Goal: Check status: Check status

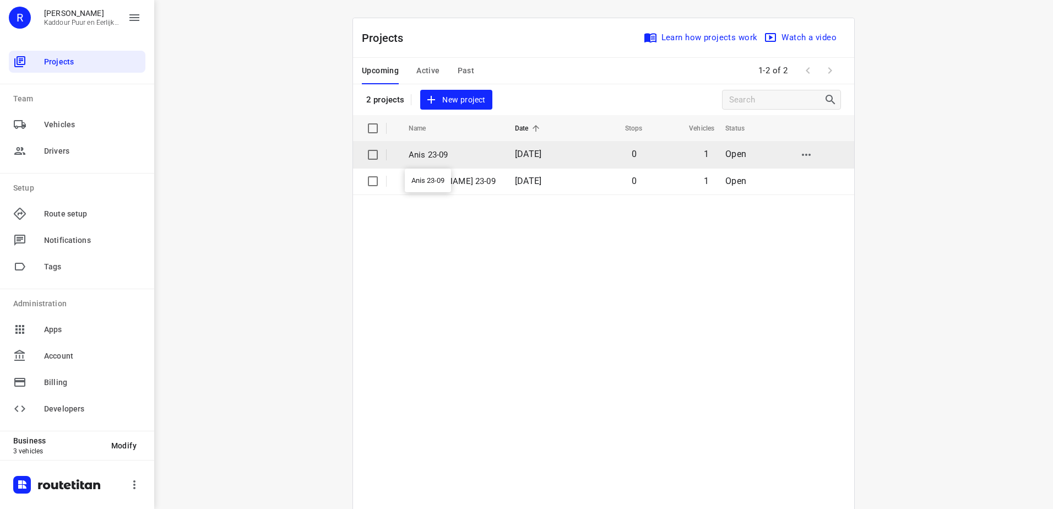
click at [446, 153] on p "Anis 23-09" at bounding box center [454, 155] width 90 height 13
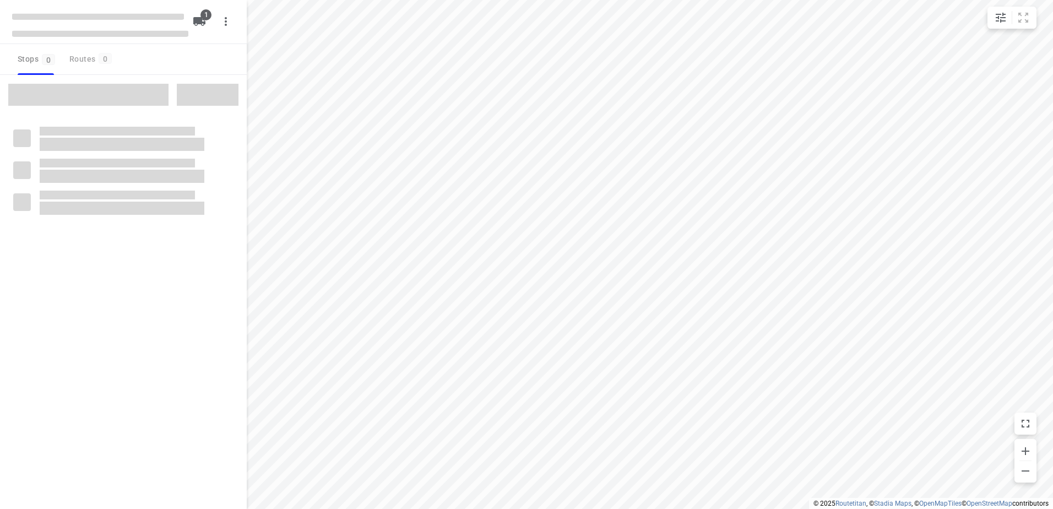
type input "distance"
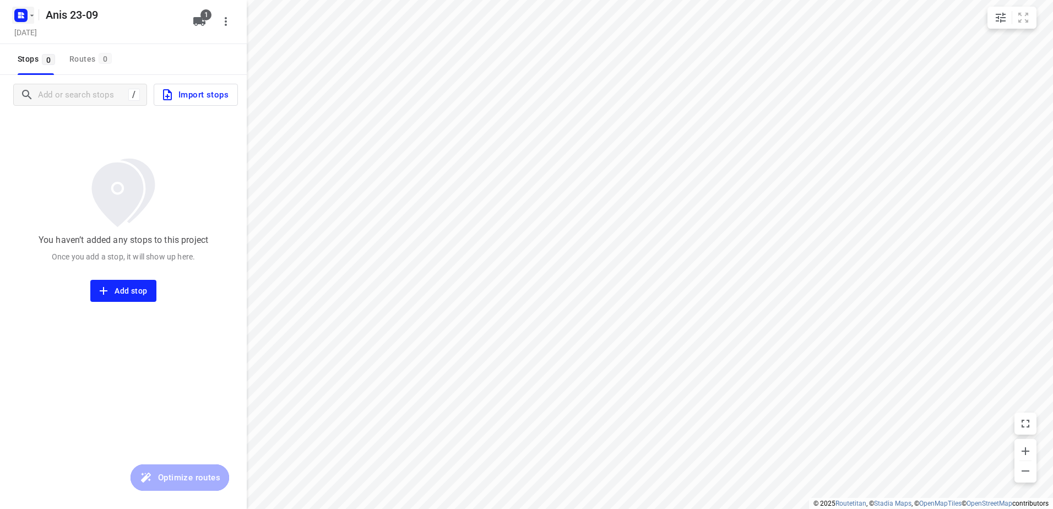
click at [23, 12] on rect "button" at bounding box center [20, 15] width 13 height 13
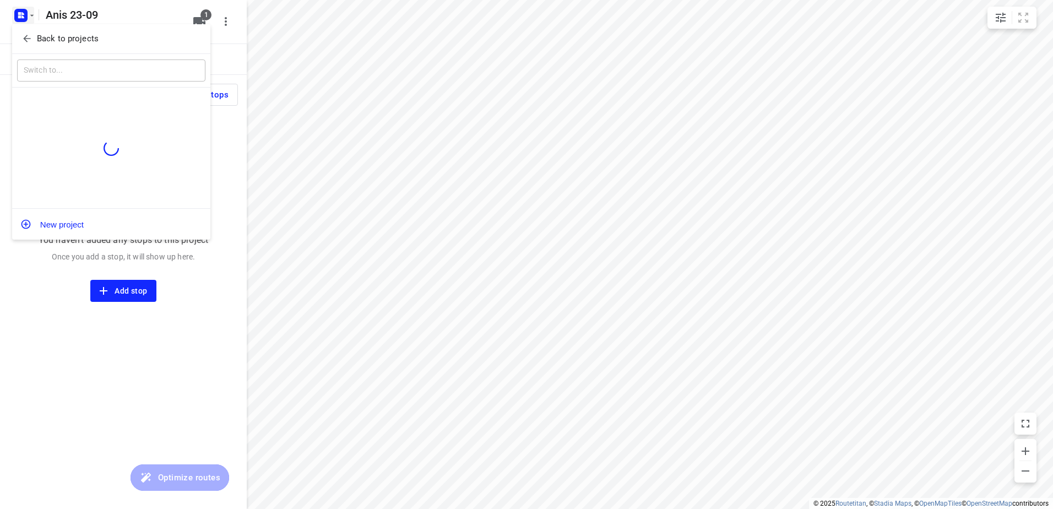
click at [49, 34] on p "Back to projects" at bounding box center [68, 38] width 62 height 13
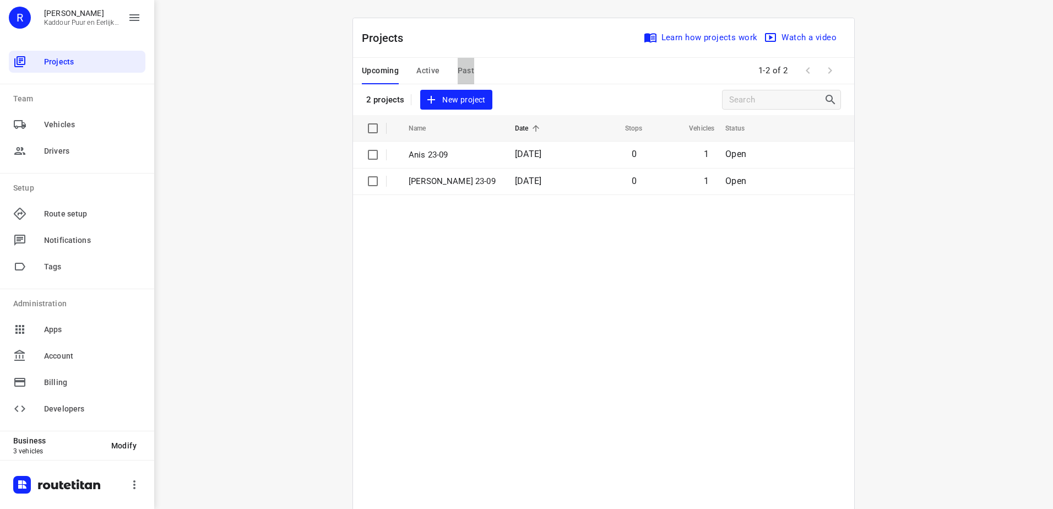
click at [464, 62] on button "Past" at bounding box center [466, 71] width 17 height 26
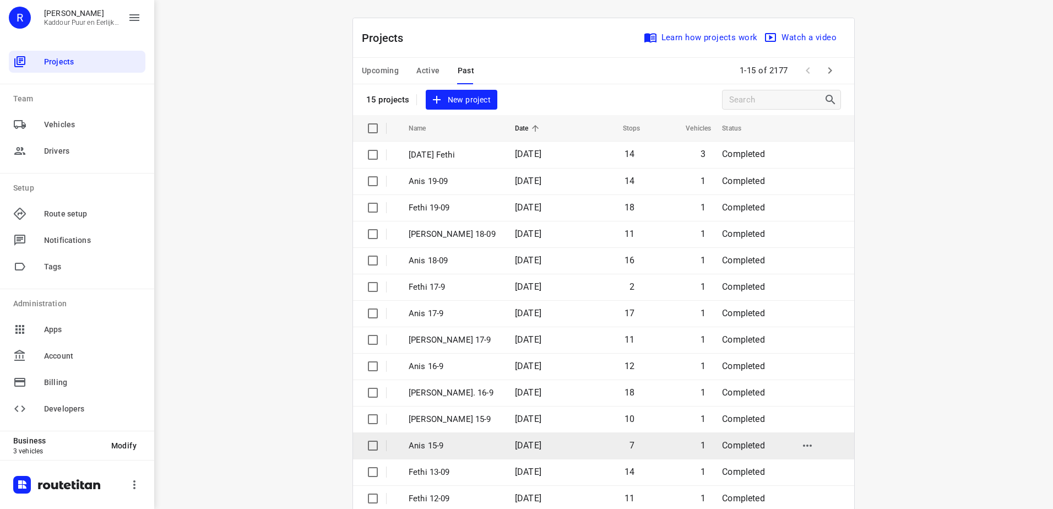
click at [475, 441] on p "Anis 15-9" at bounding box center [454, 445] width 90 height 13
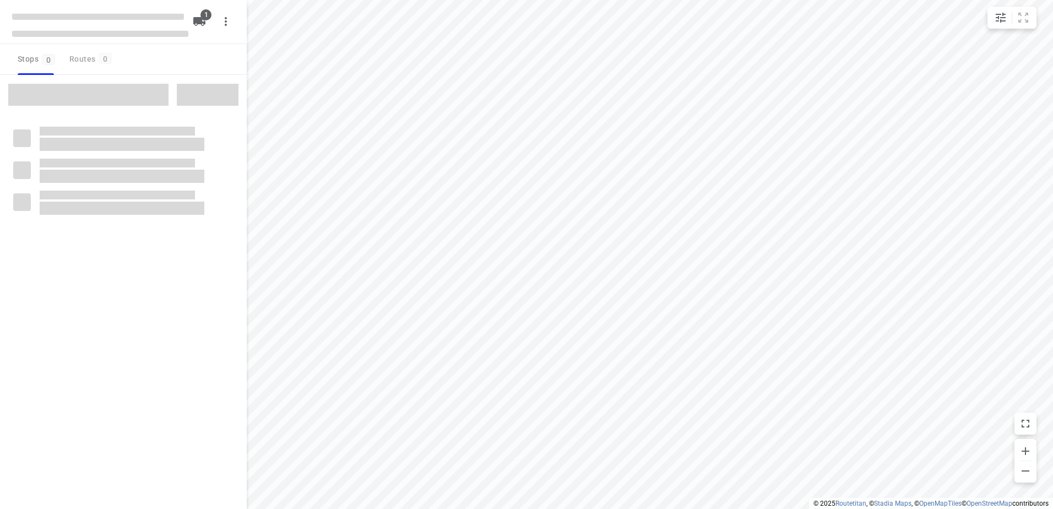
type input "distance"
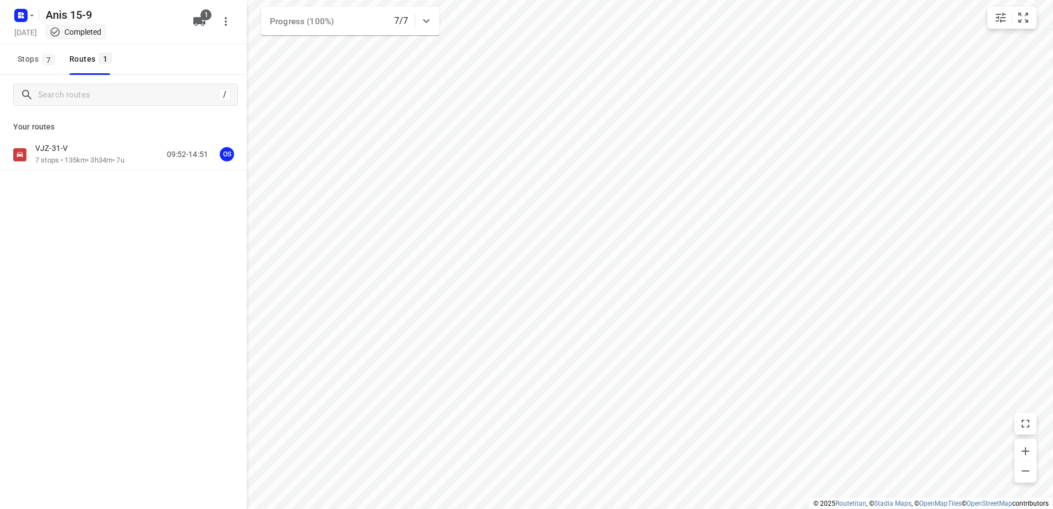
click at [94, 170] on div "VJZ-31-V 7 stops • 135km • 3h34m • 7u 09:52-14:51 OS" at bounding box center [123, 154] width 247 height 31
